Goal: Information Seeking & Learning: Learn about a topic

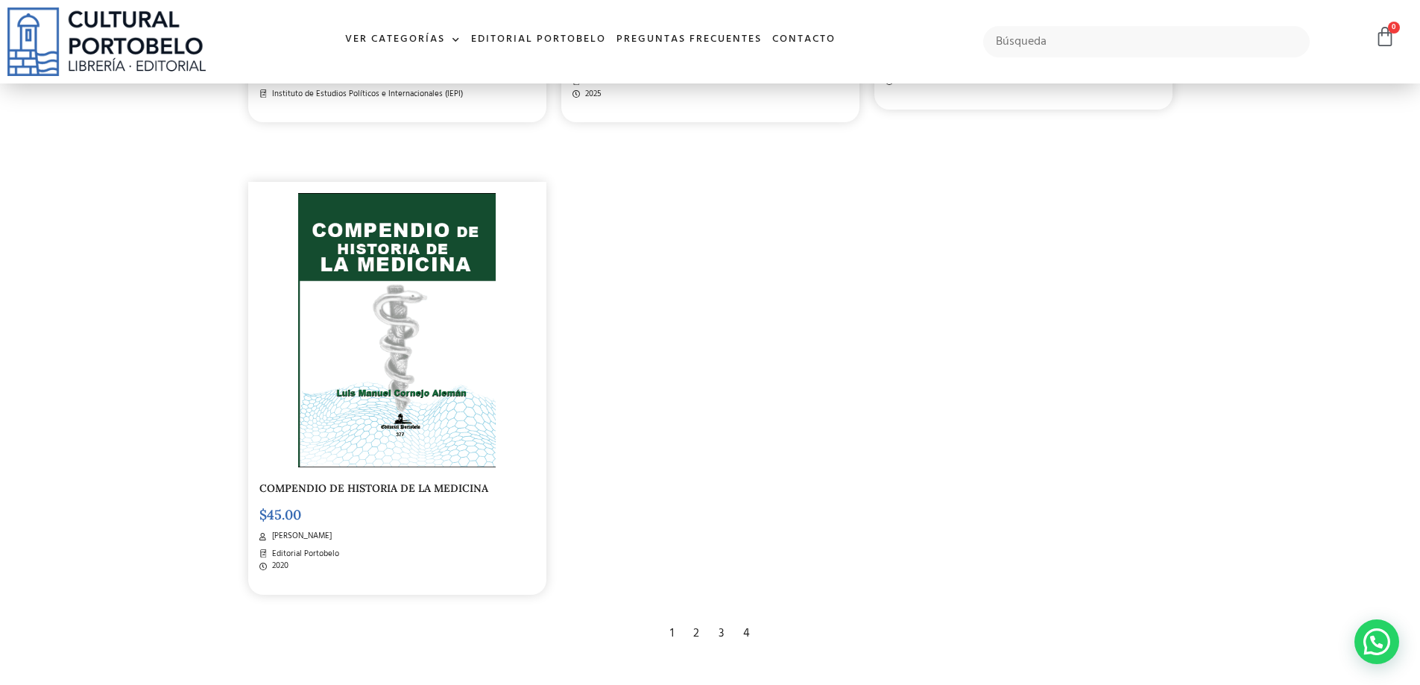
scroll to position [2833, 0]
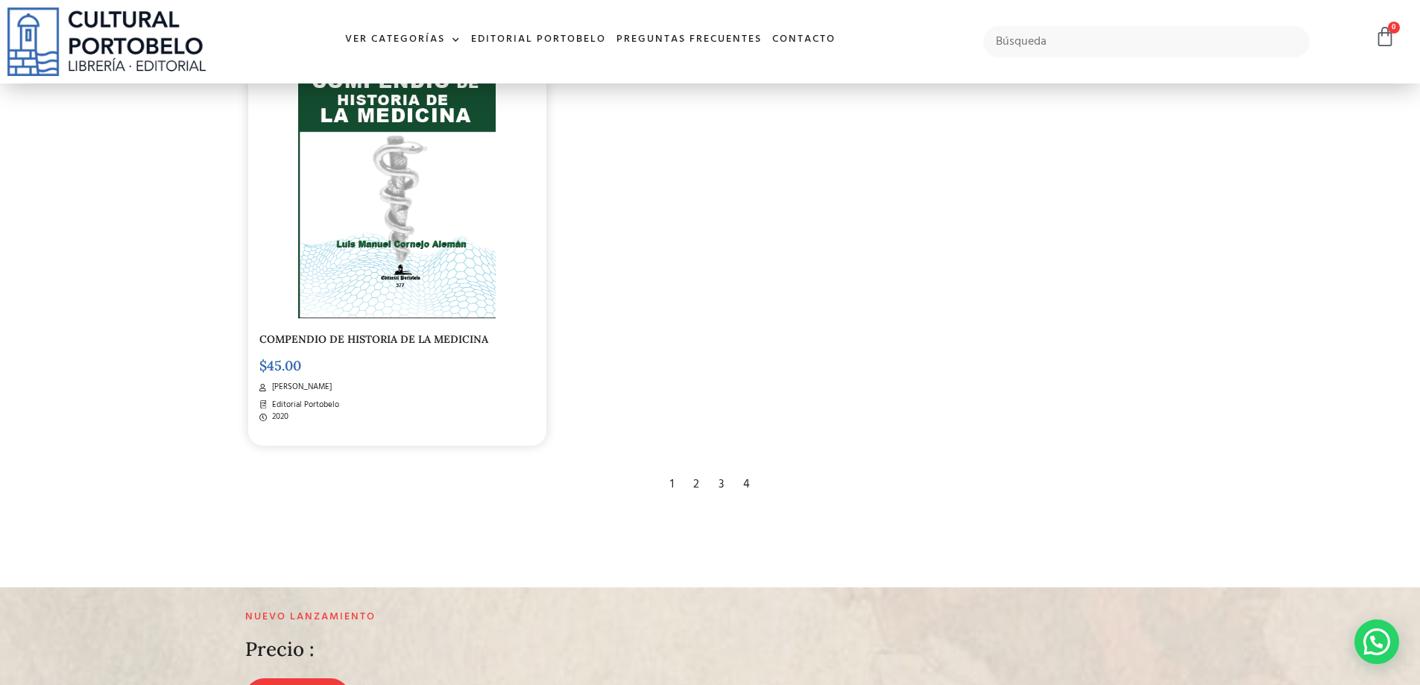
click at [699, 474] on div "2" at bounding box center [696, 484] width 21 height 33
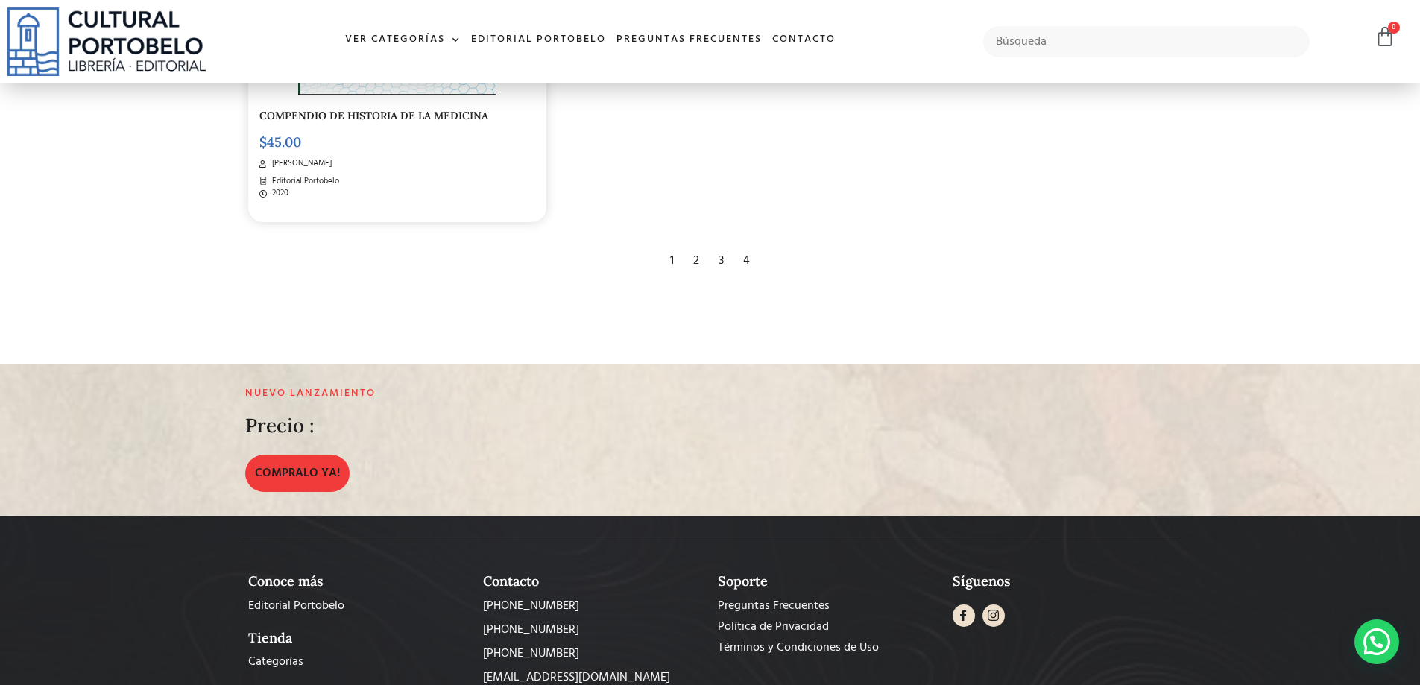
scroll to position [2759, 0]
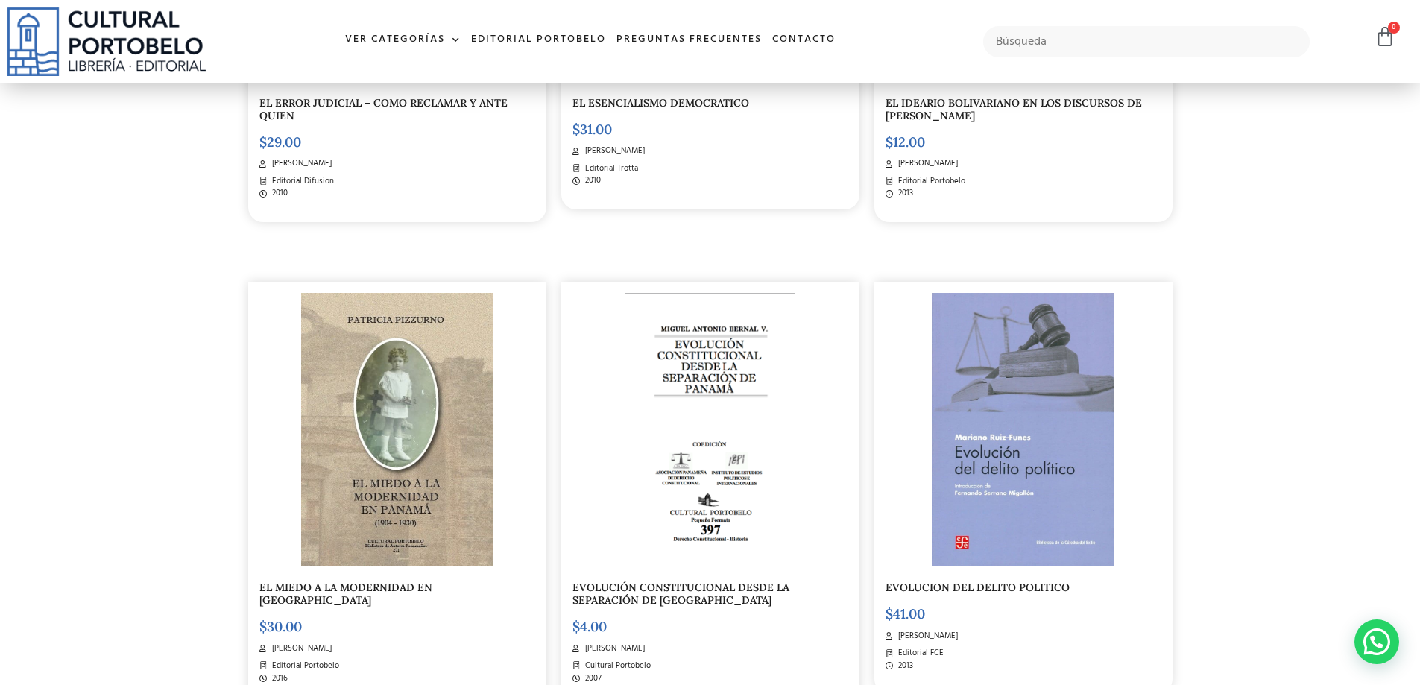
scroll to position [1789, 0]
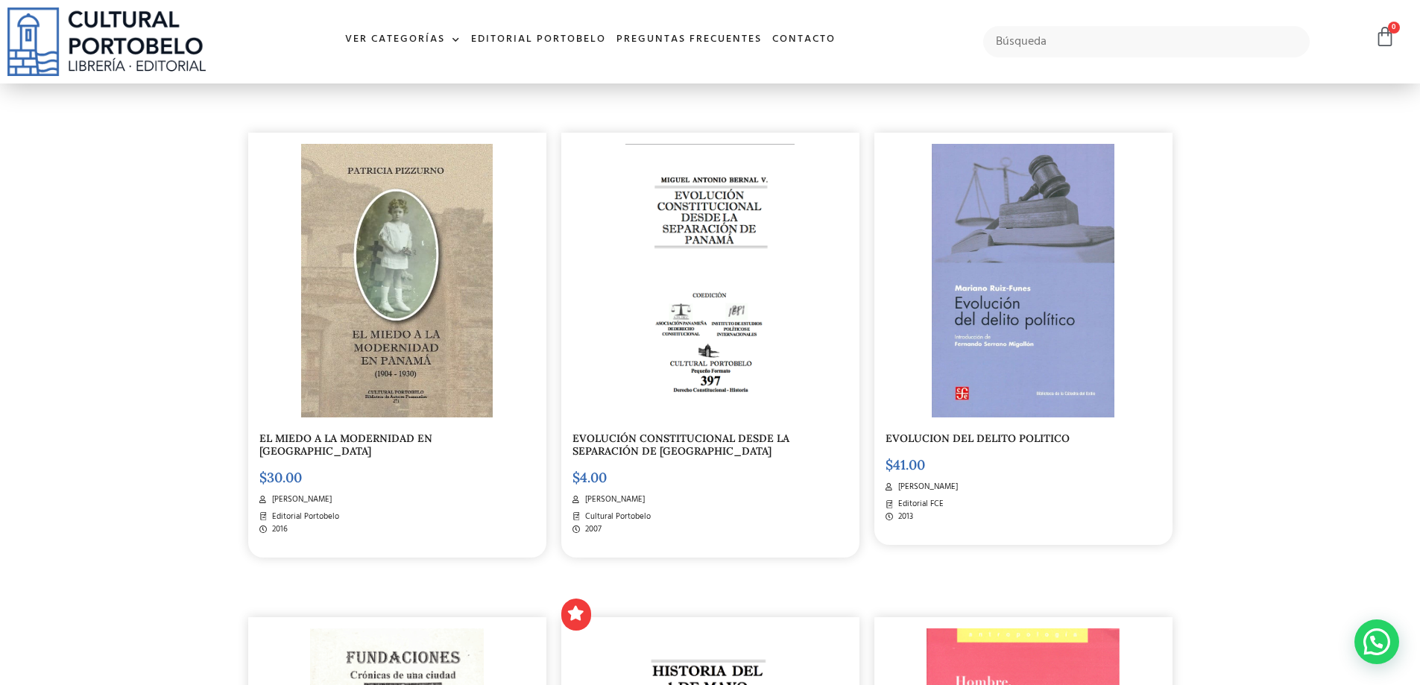
click at [676, 363] on img at bounding box center [711, 281] width 170 height 274
click at [400, 314] on img at bounding box center [397, 282] width 192 height 274
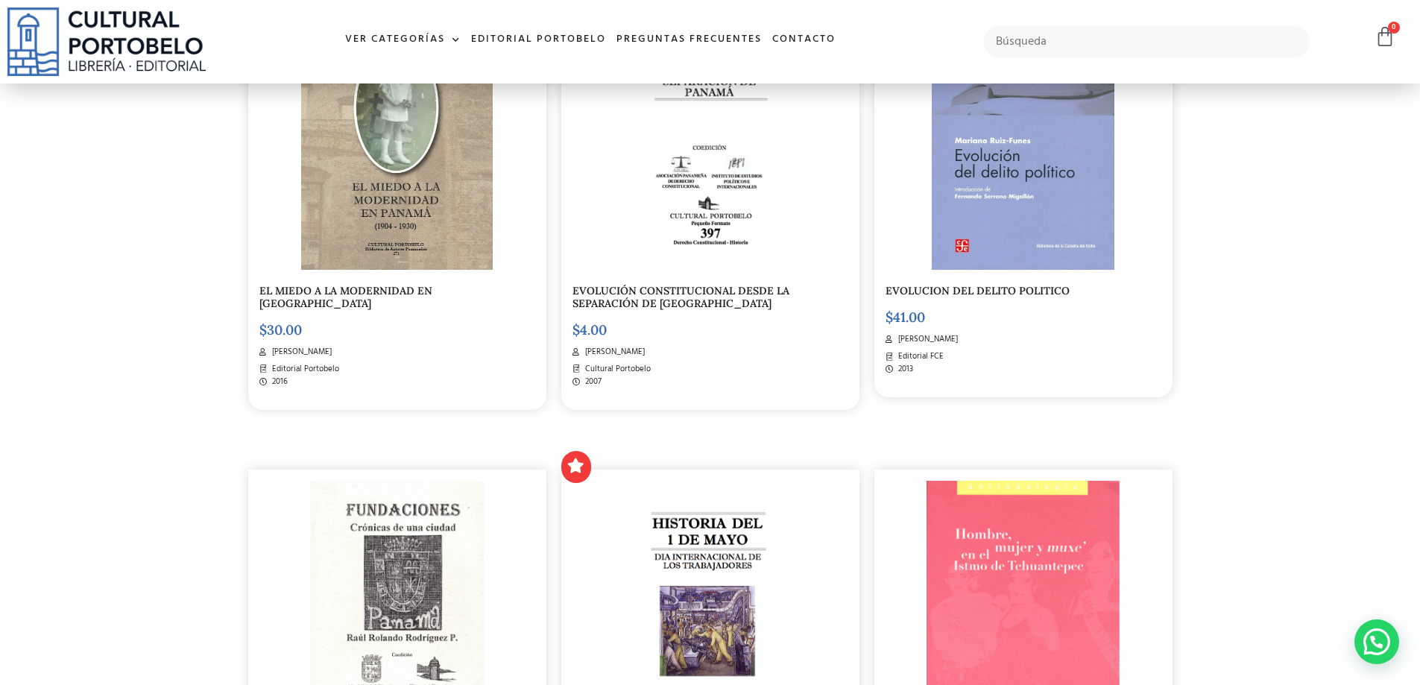
scroll to position [2085, 0]
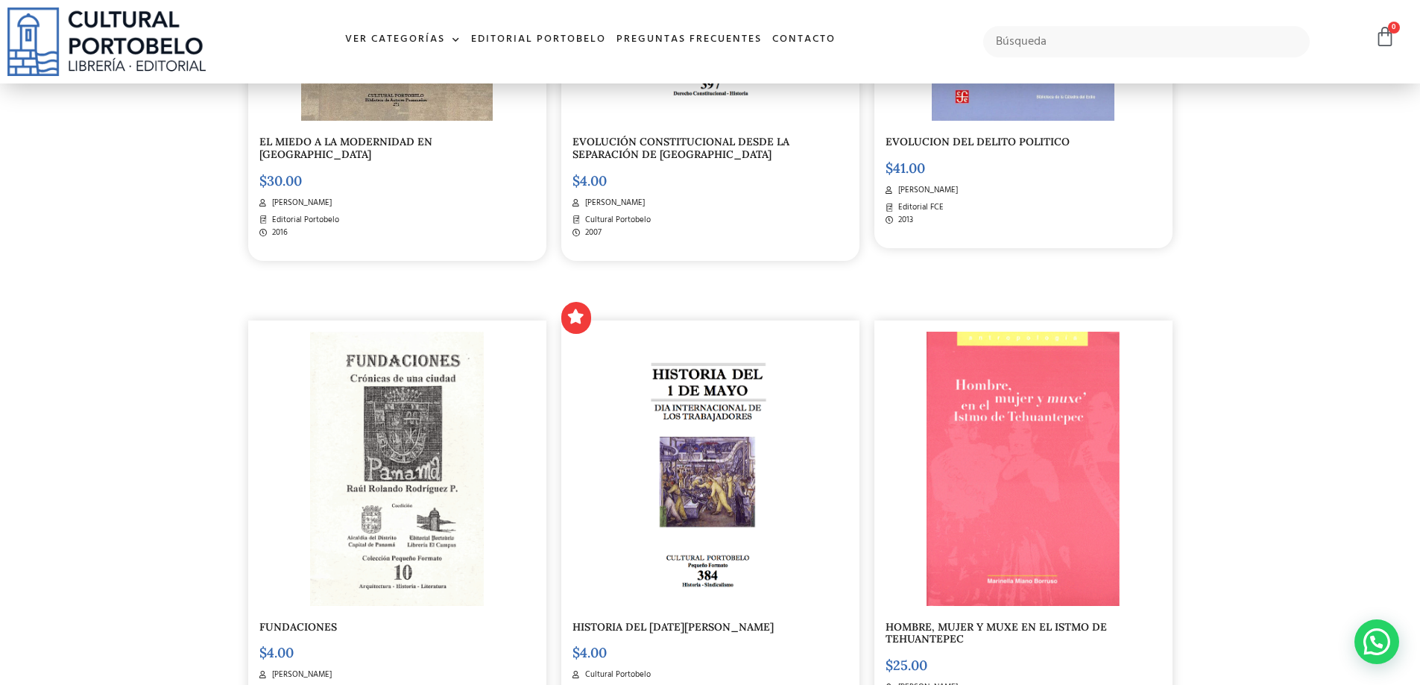
click at [735, 496] on img at bounding box center [710, 469] width 174 height 274
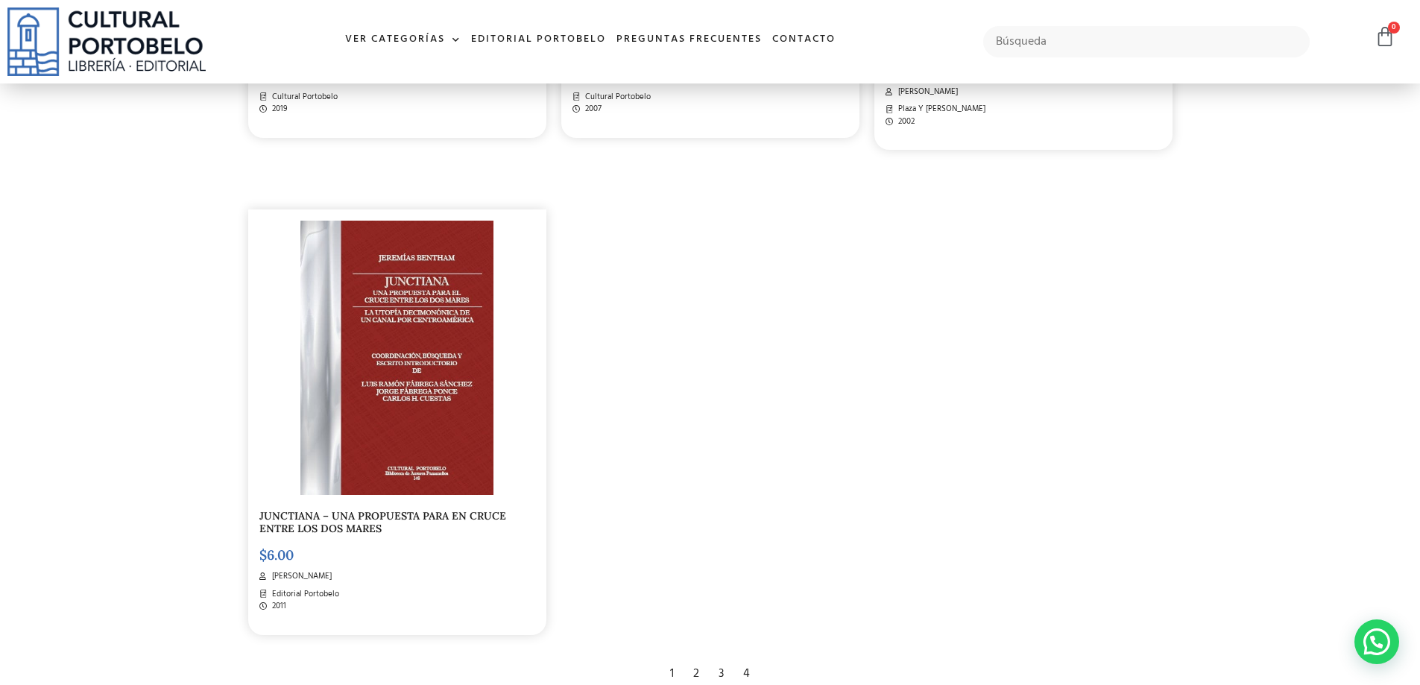
scroll to position [2905, 0]
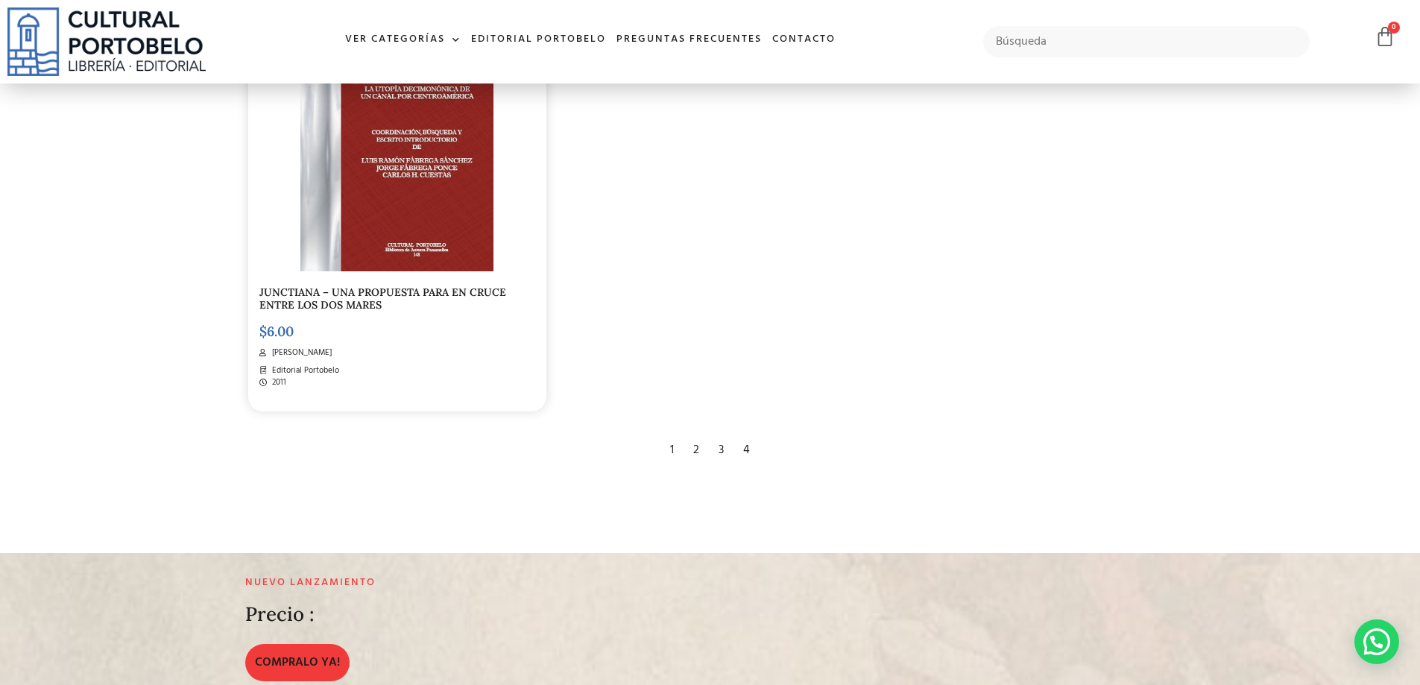
click at [721, 434] on div "3" at bounding box center [721, 450] width 20 height 33
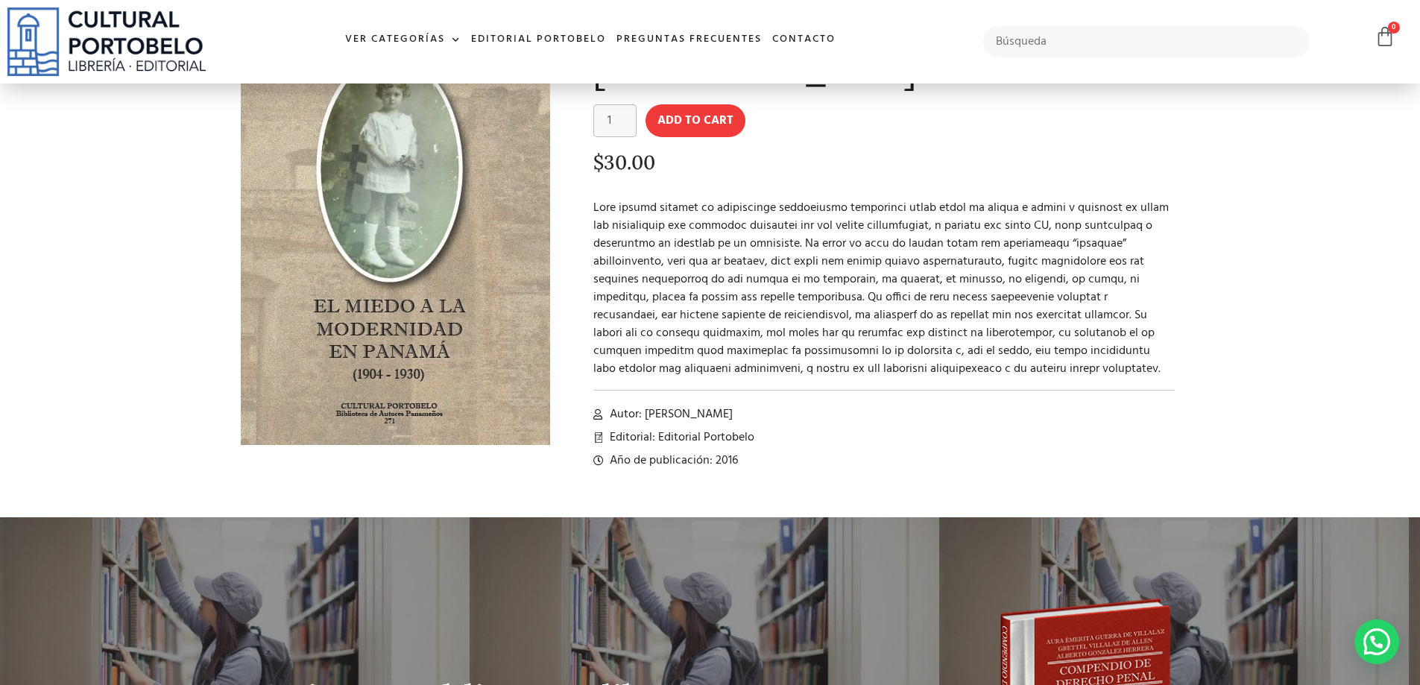
scroll to position [74, 0]
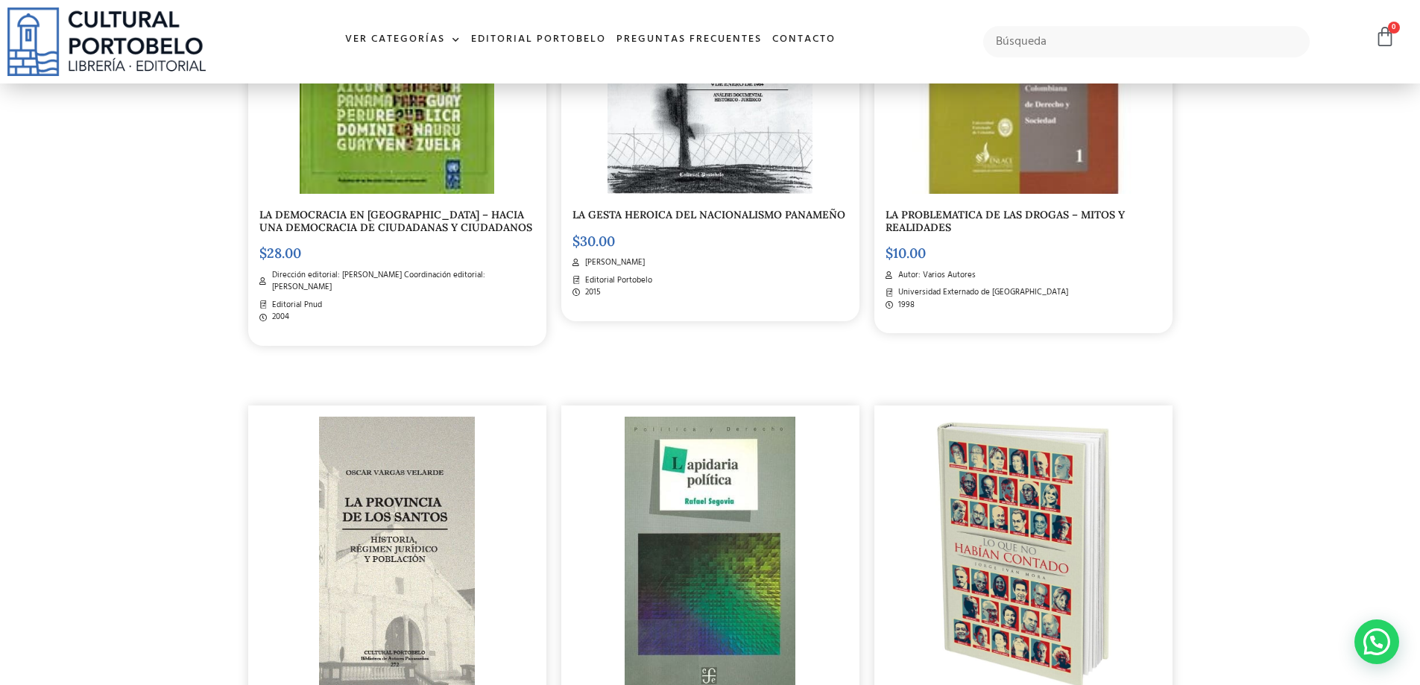
scroll to position [1192, 0]
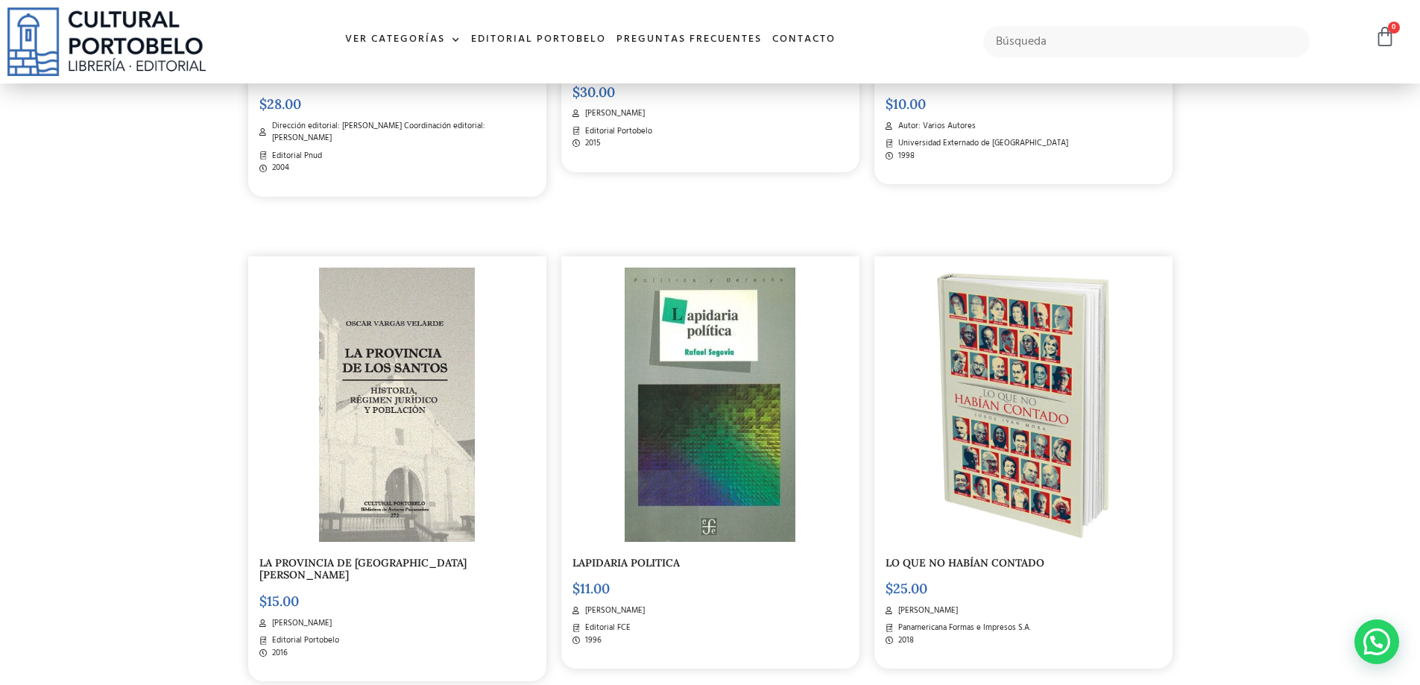
click at [978, 382] on img at bounding box center [1023, 405] width 184 height 274
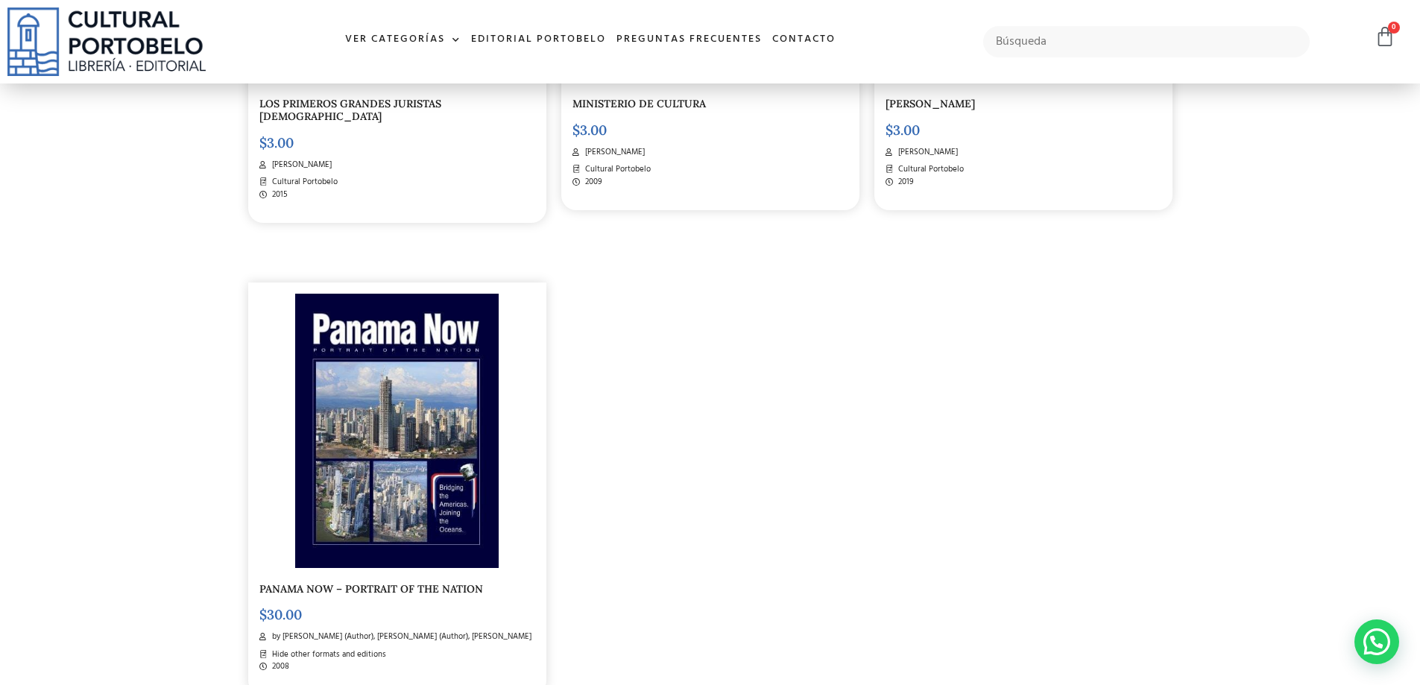
scroll to position [2832, 0]
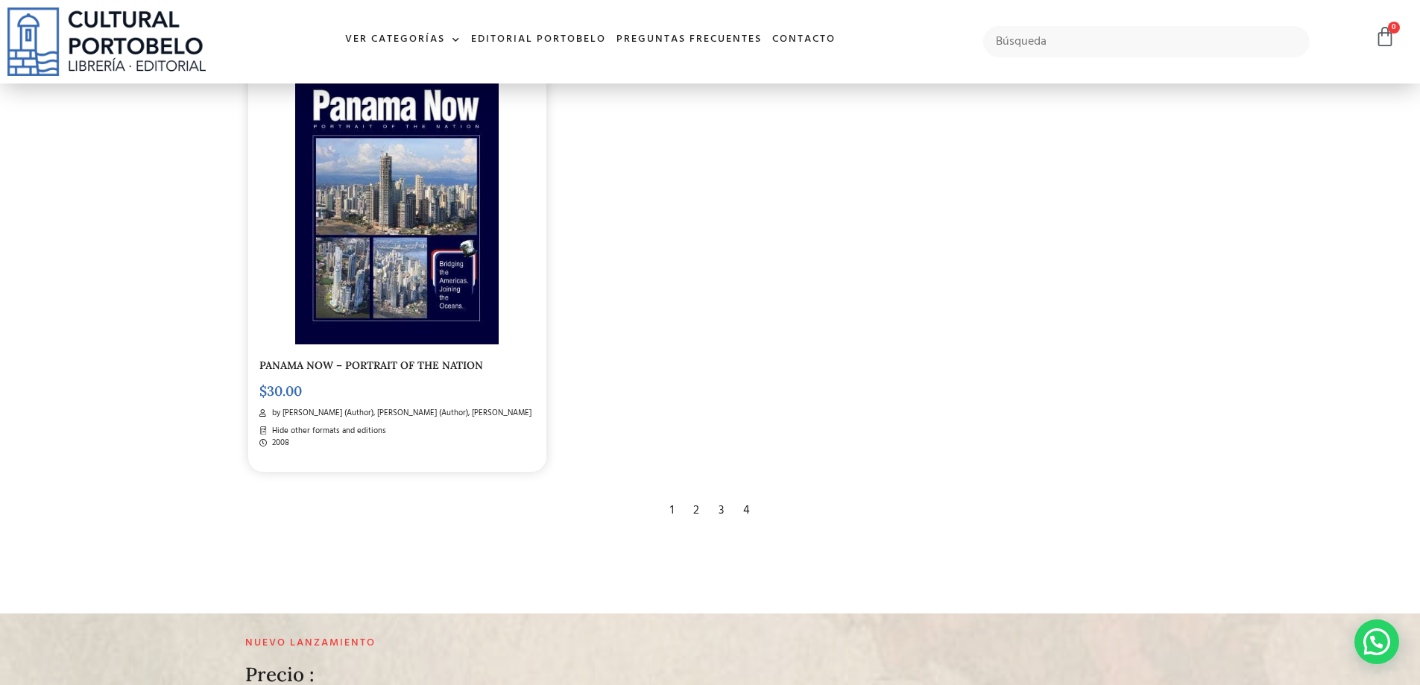
click at [745, 494] on div "4" at bounding box center [747, 510] width 22 height 33
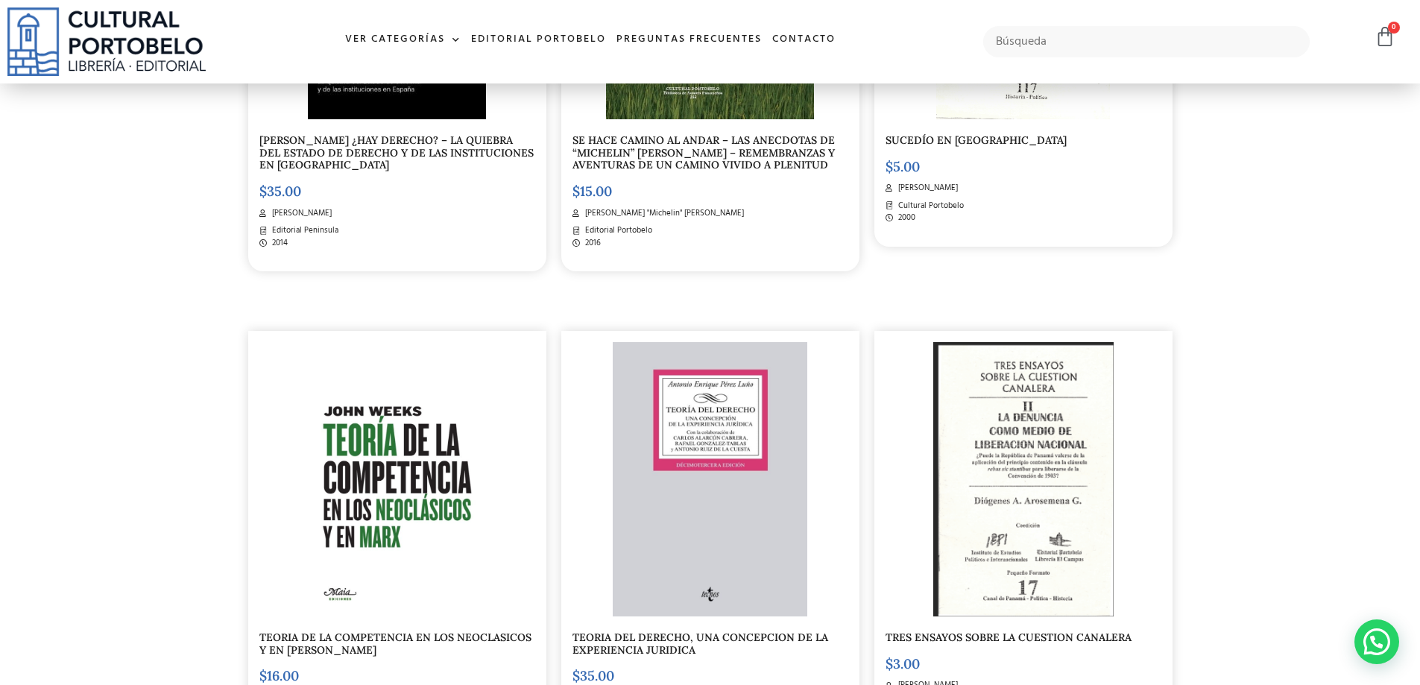
scroll to position [1416, 0]
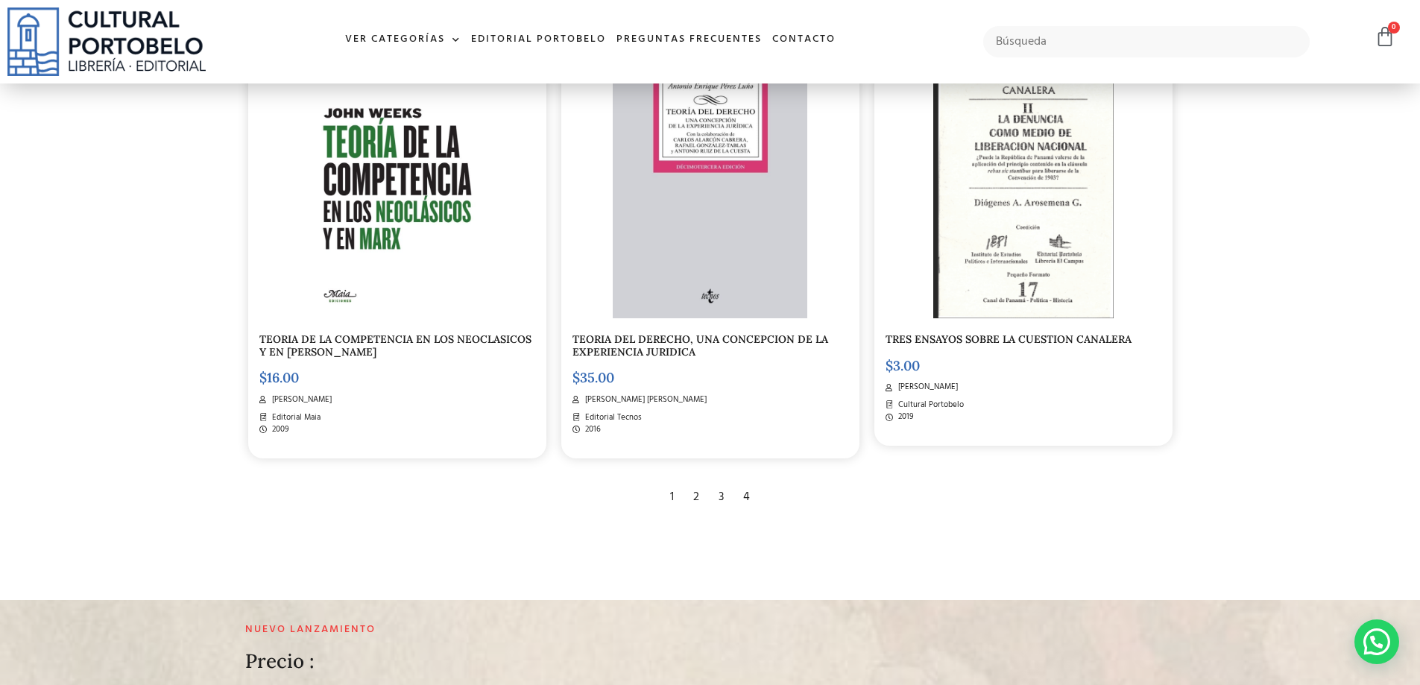
click at [702, 496] on div "2" at bounding box center [696, 497] width 21 height 33
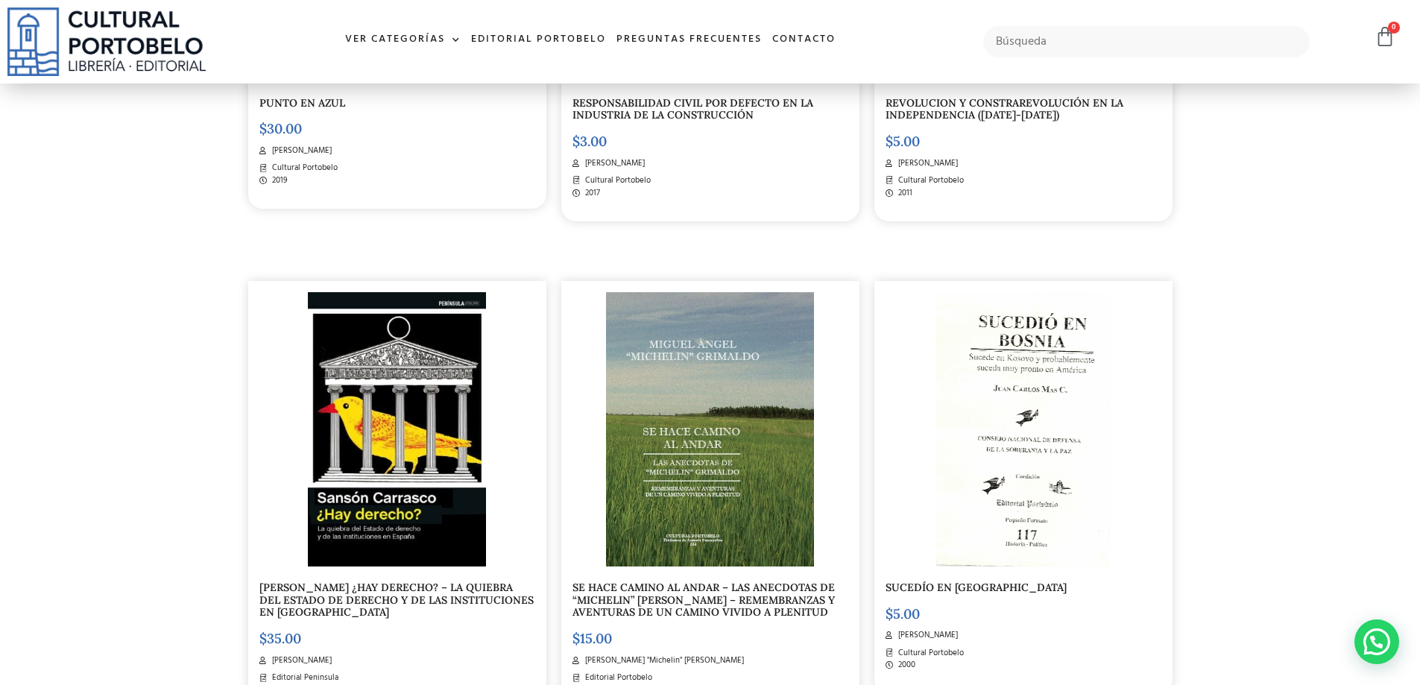
scroll to position [670, 0]
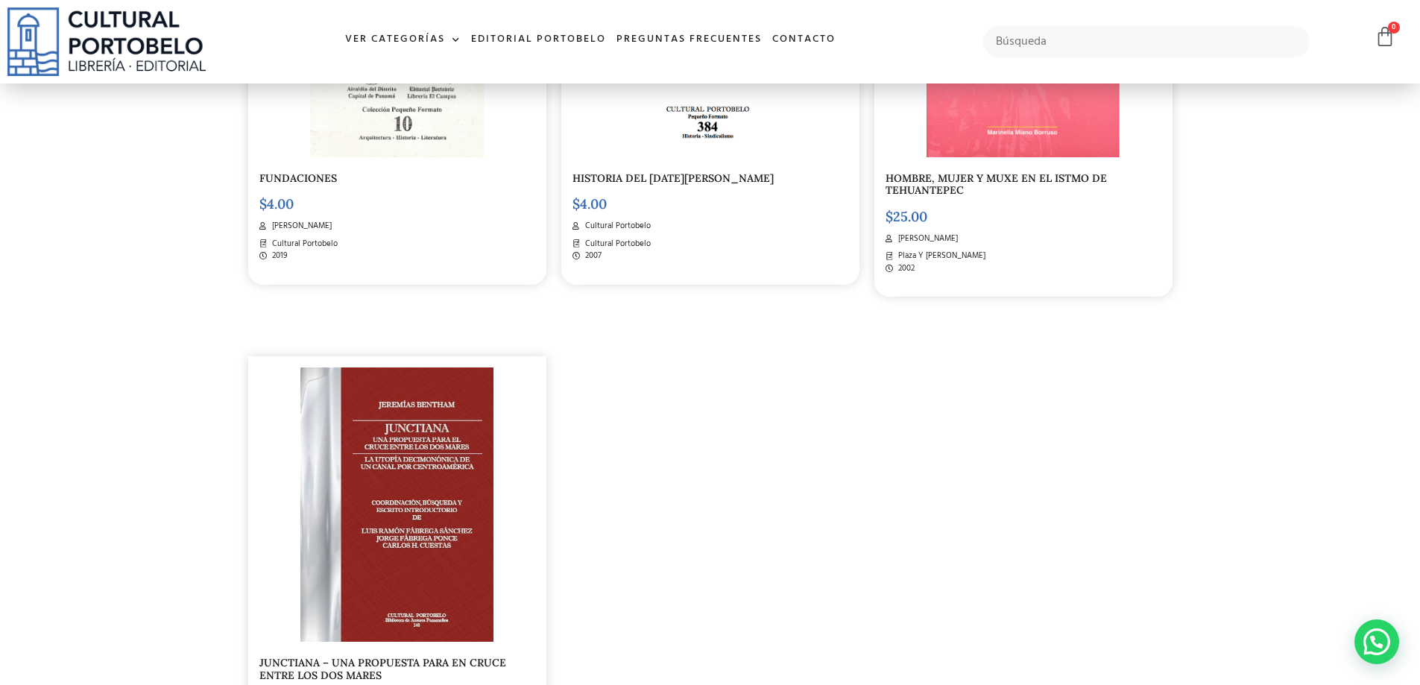
scroll to position [2758, 0]
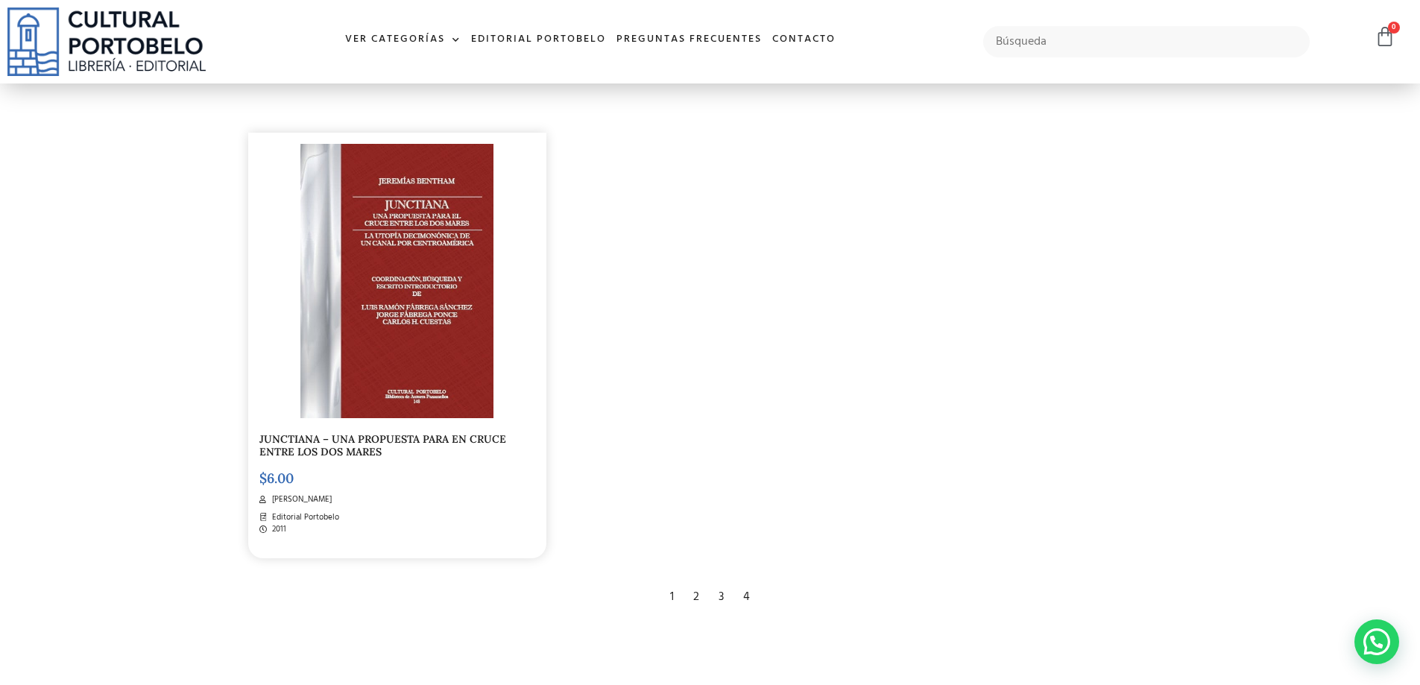
click at [673, 584] on div "1" at bounding box center [672, 597] width 19 height 33
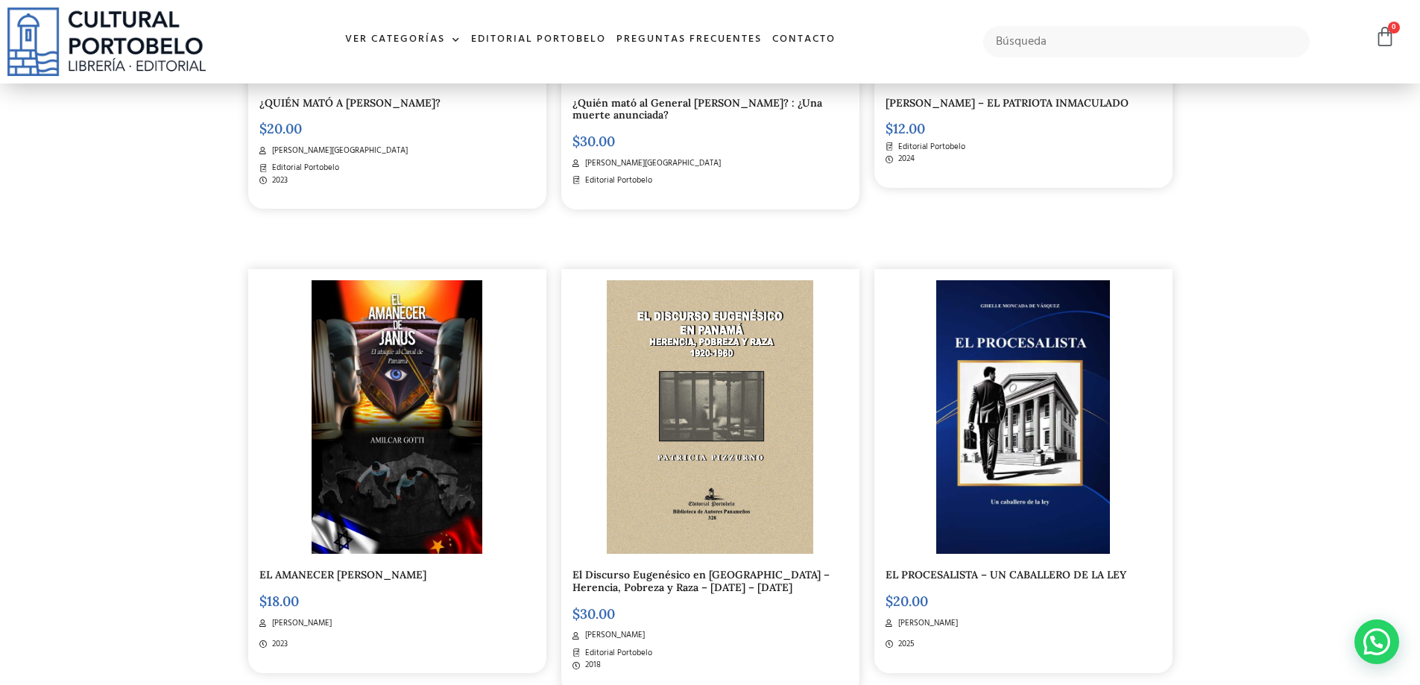
scroll to position [745, 0]
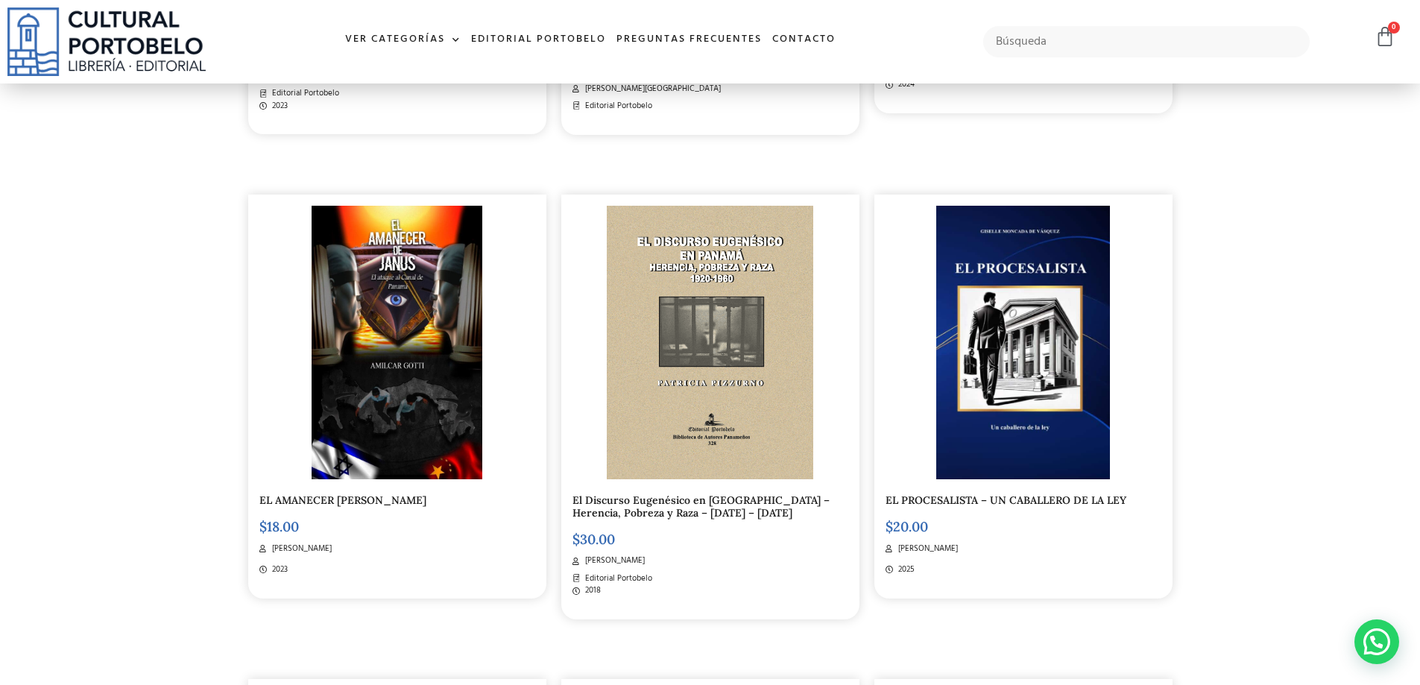
click at [1016, 356] on img at bounding box center [1023, 343] width 174 height 274
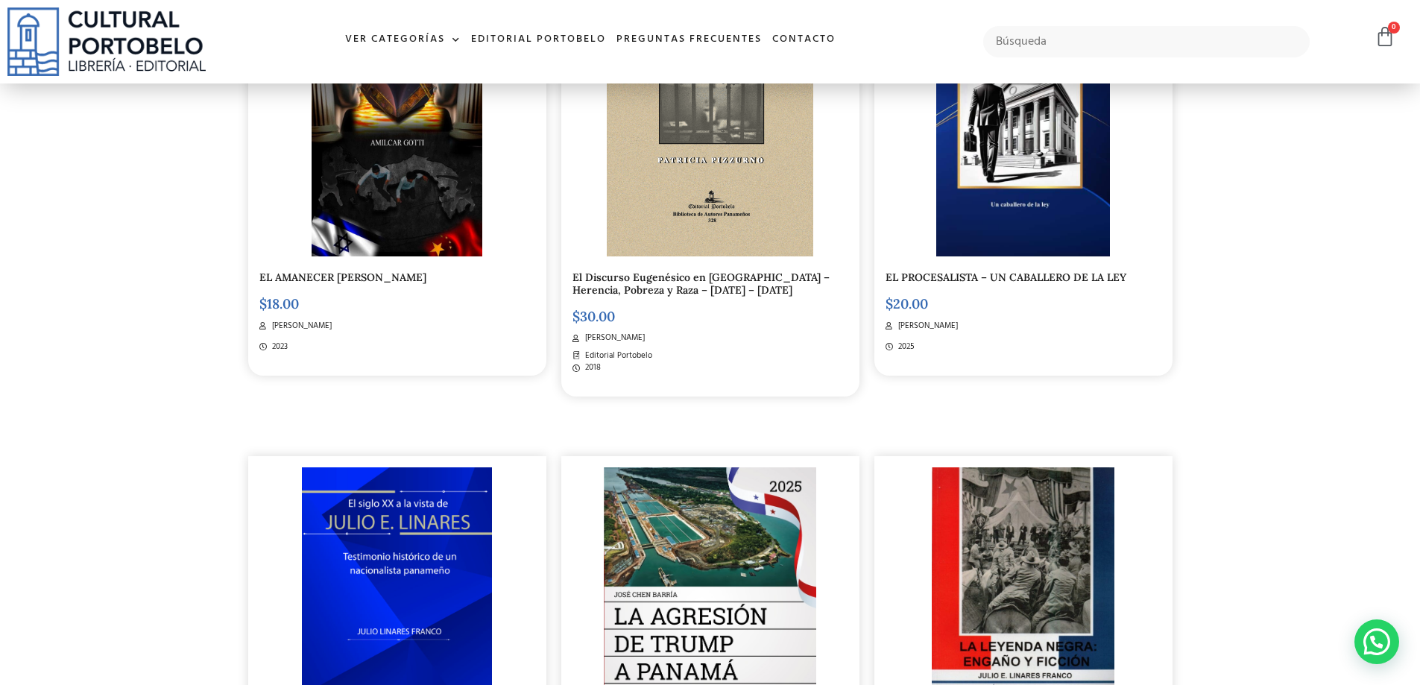
scroll to position [1191, 0]
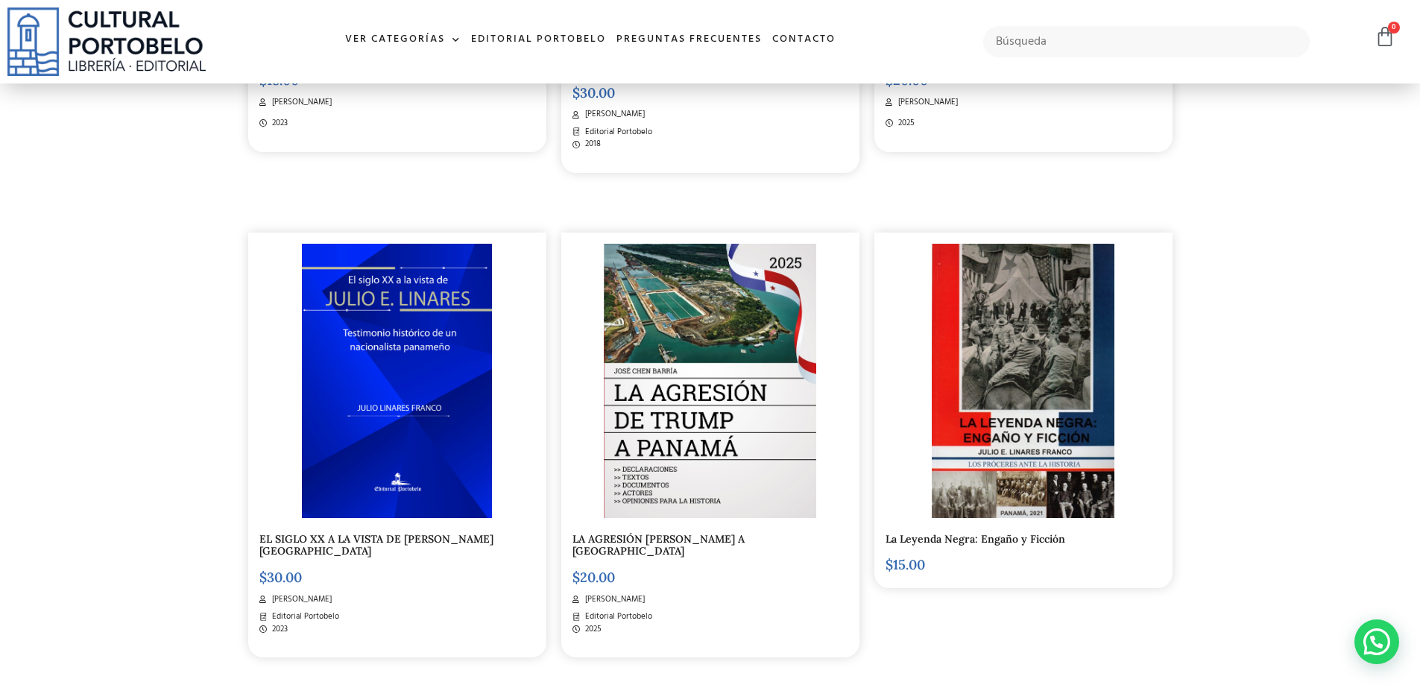
click at [677, 336] on img at bounding box center [710, 381] width 213 height 274
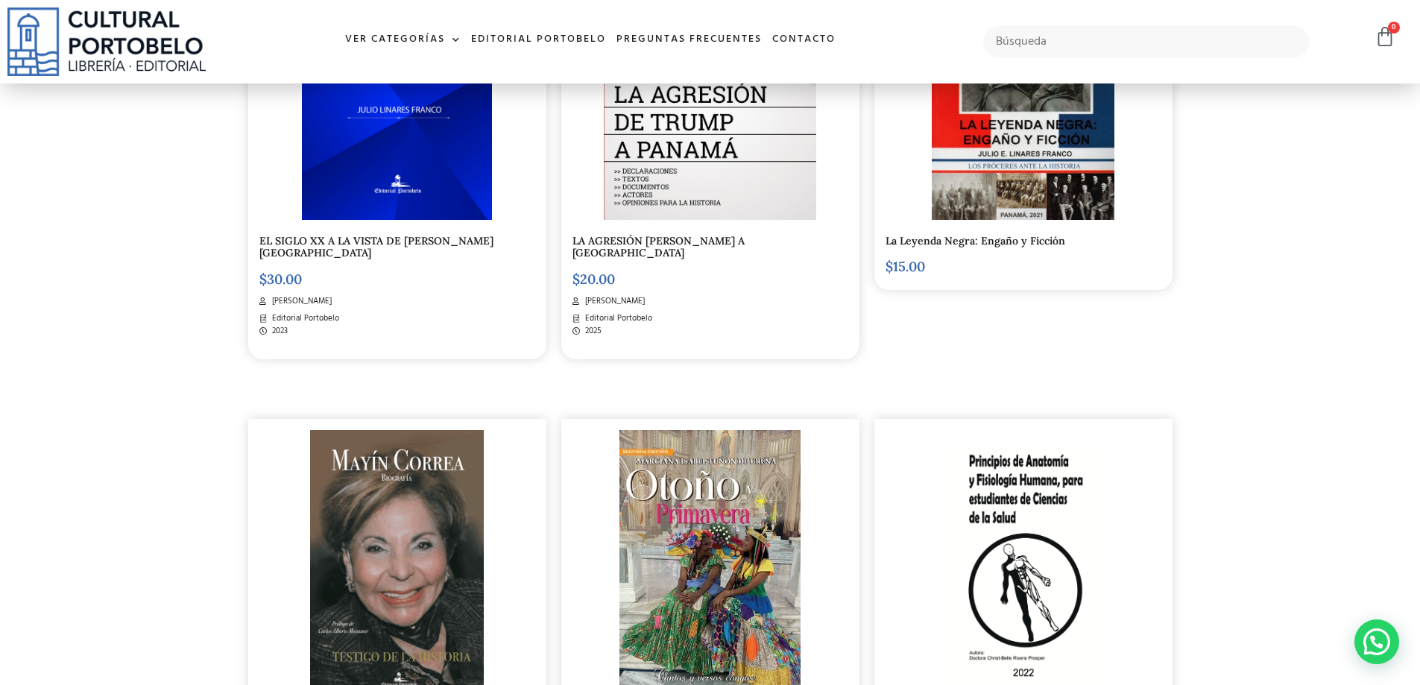
scroll to position [1713, 0]
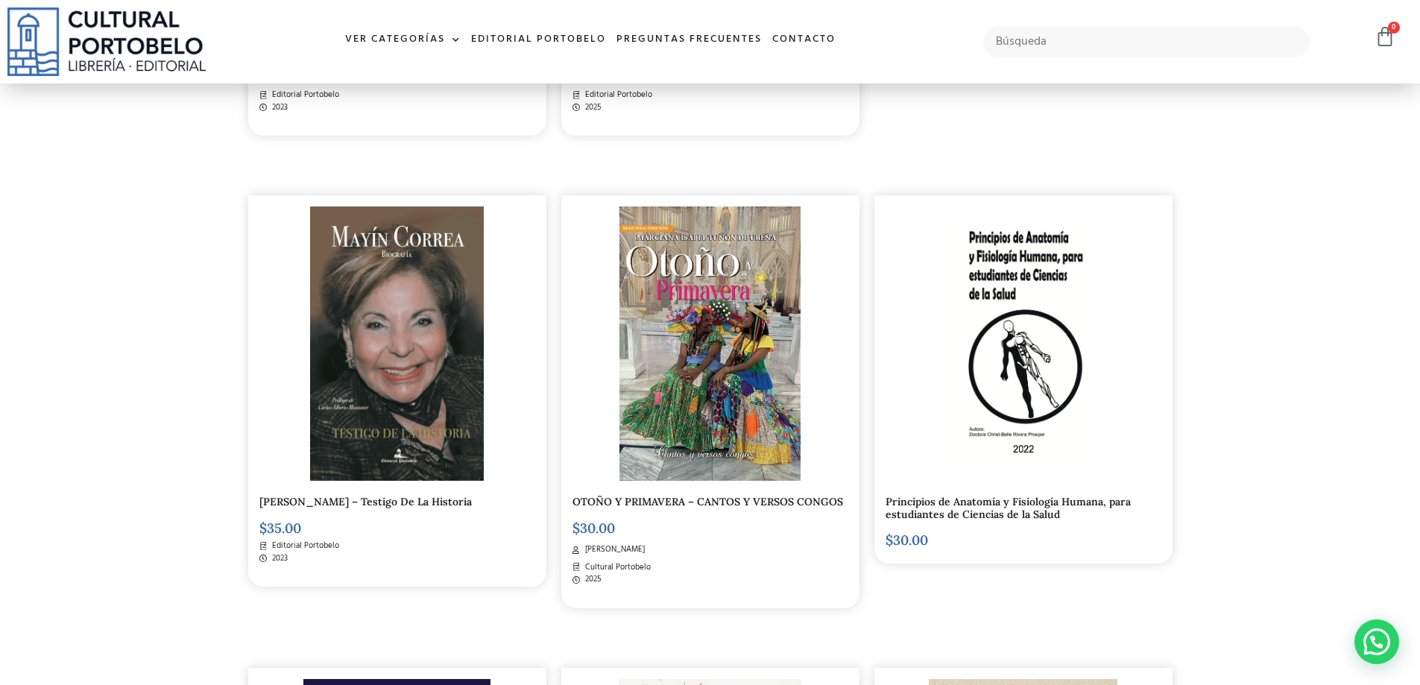
click at [416, 406] on img at bounding box center [397, 344] width 174 height 274
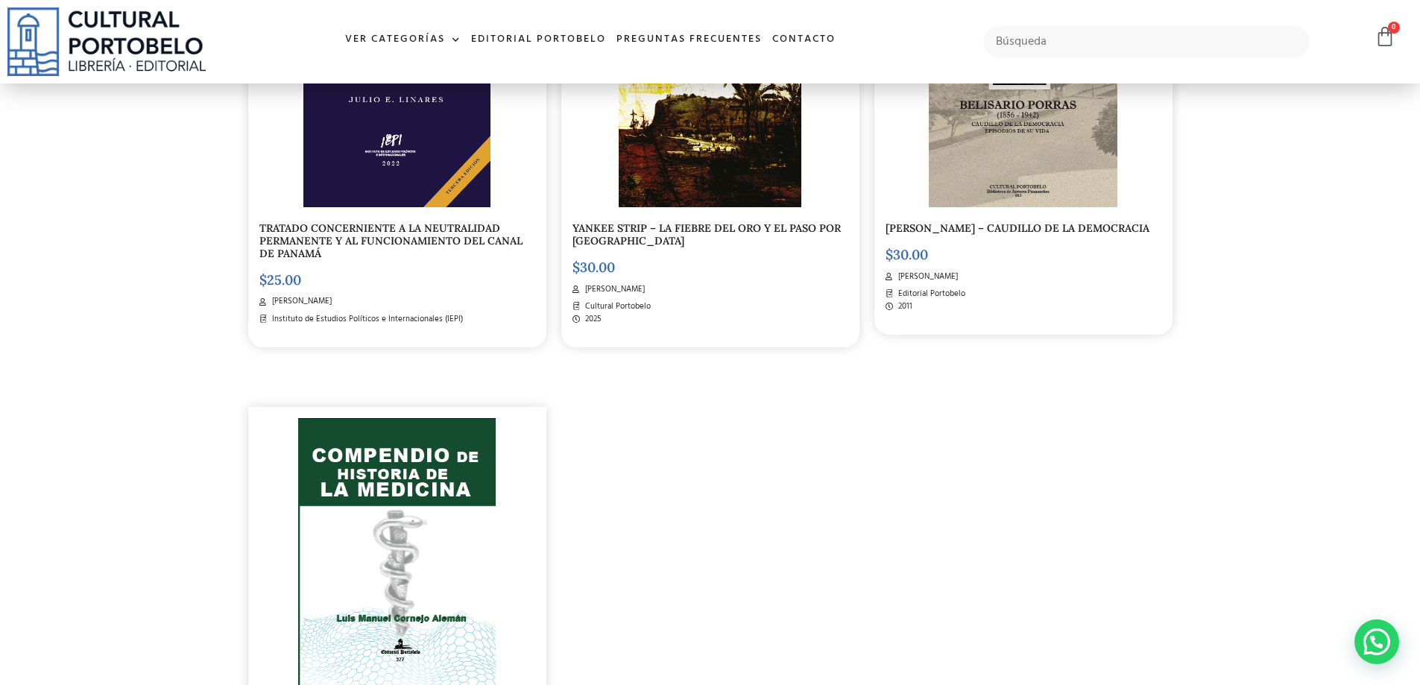
scroll to position [2757, 0]
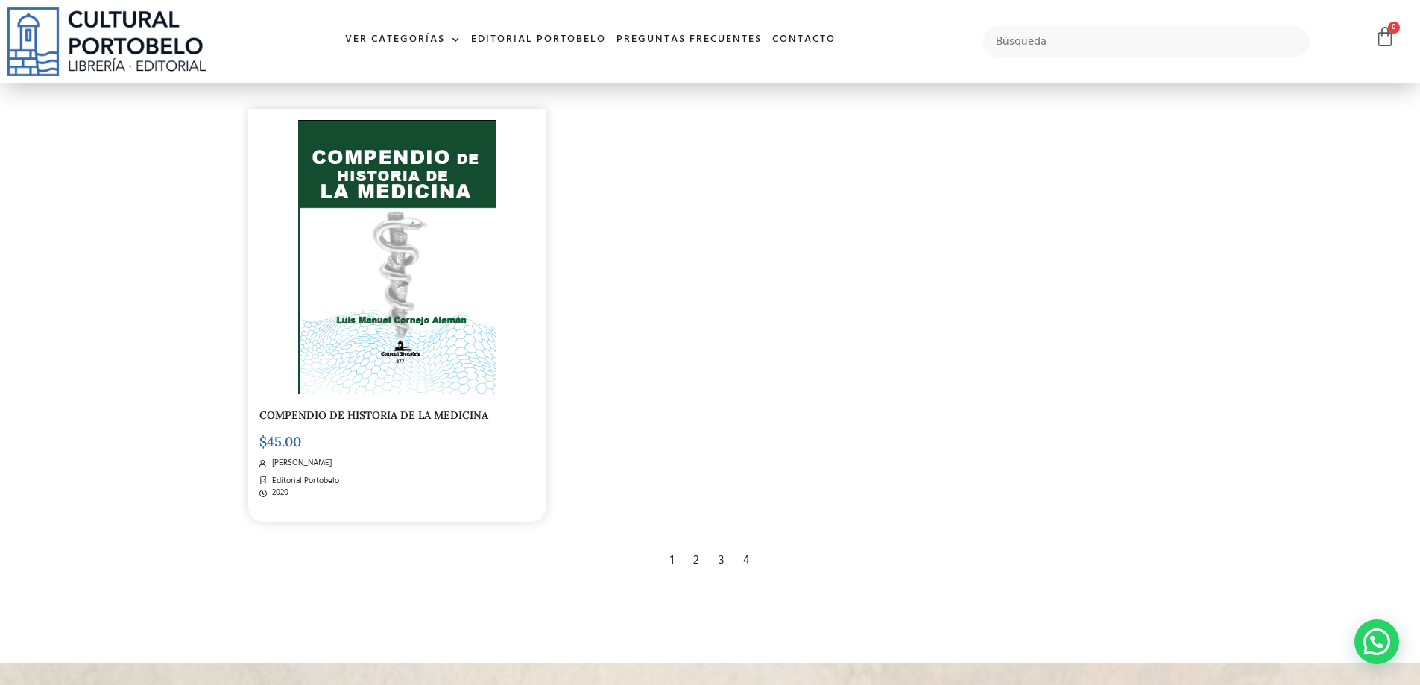
click at [694, 547] on div "2" at bounding box center [696, 560] width 21 height 33
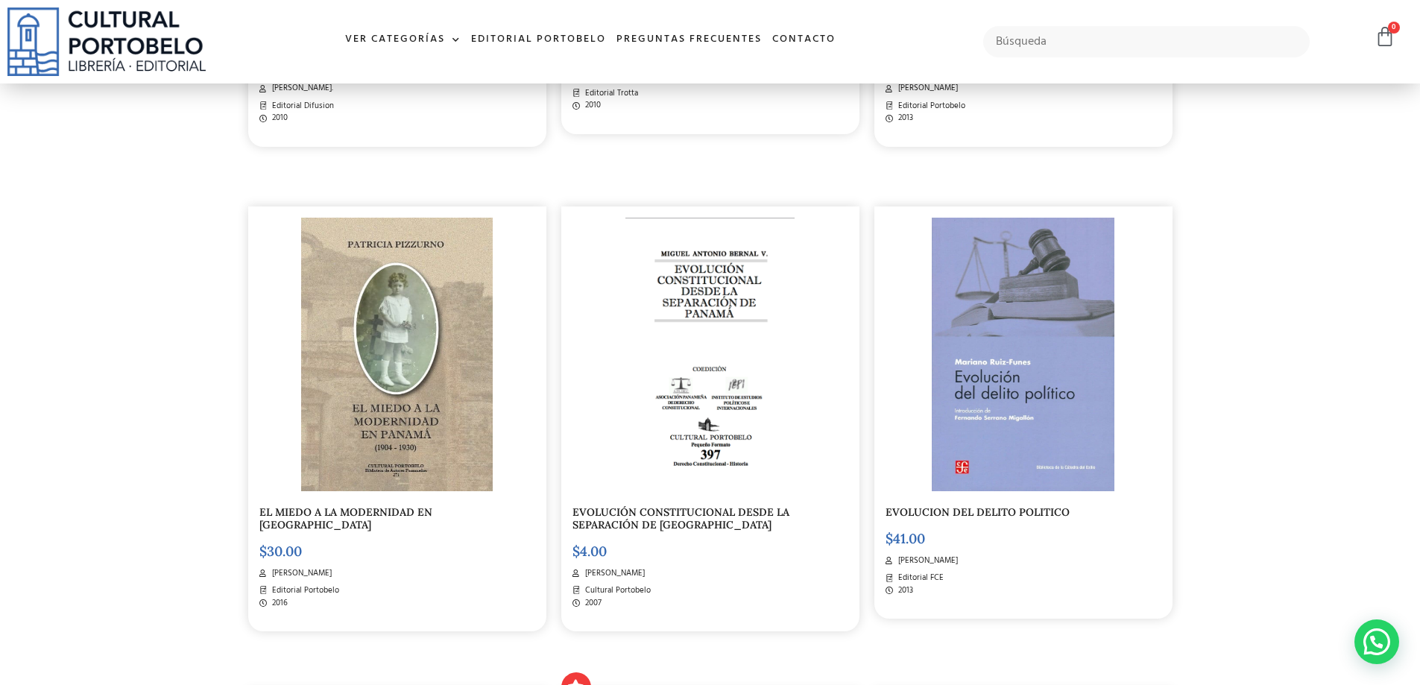
scroll to position [1864, 0]
